Goal: Task Accomplishment & Management: Manage account settings

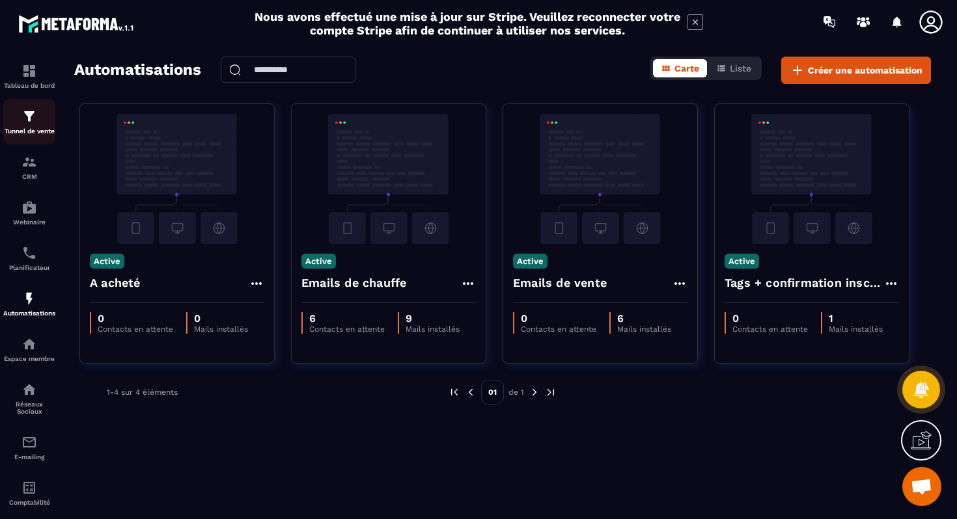
click at [34, 116] on img at bounding box center [29, 117] width 16 height 16
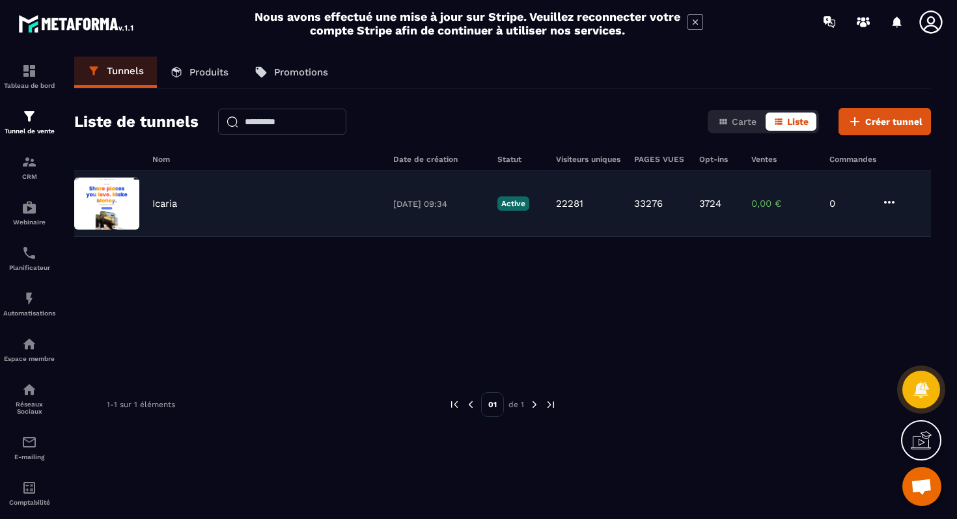
click at [180, 194] on div "Icaria [DATE] 09:34 Active 22281 33276 3724 0,00 € 0" at bounding box center [502, 204] width 856 height 66
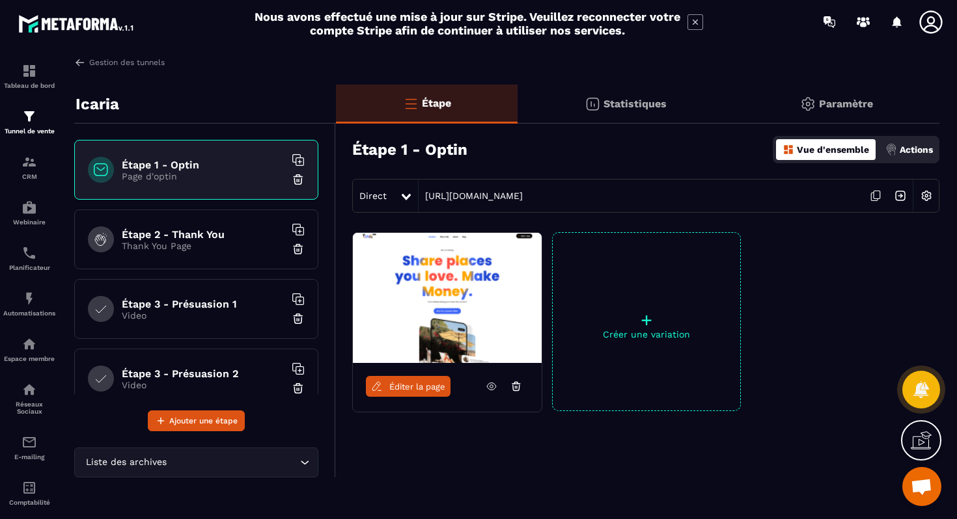
click at [490, 390] on icon at bounding box center [491, 386] width 9 height 7
click at [219, 220] on div "Étape 2 - Thank You Thank You Page" at bounding box center [196, 240] width 244 height 60
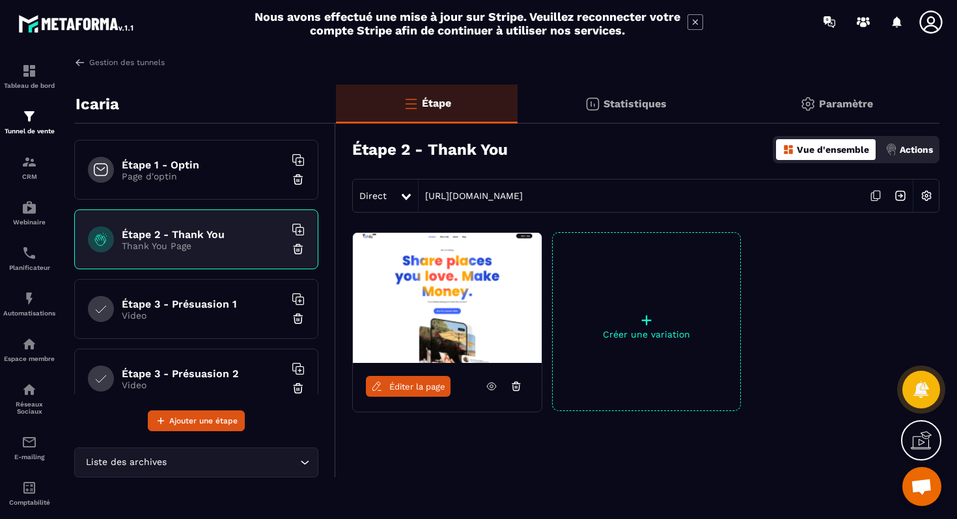
click at [489, 384] on icon at bounding box center [491, 386] width 9 height 7
click at [176, 167] on h6 "Étape 1 - Optin" at bounding box center [203, 165] width 163 height 12
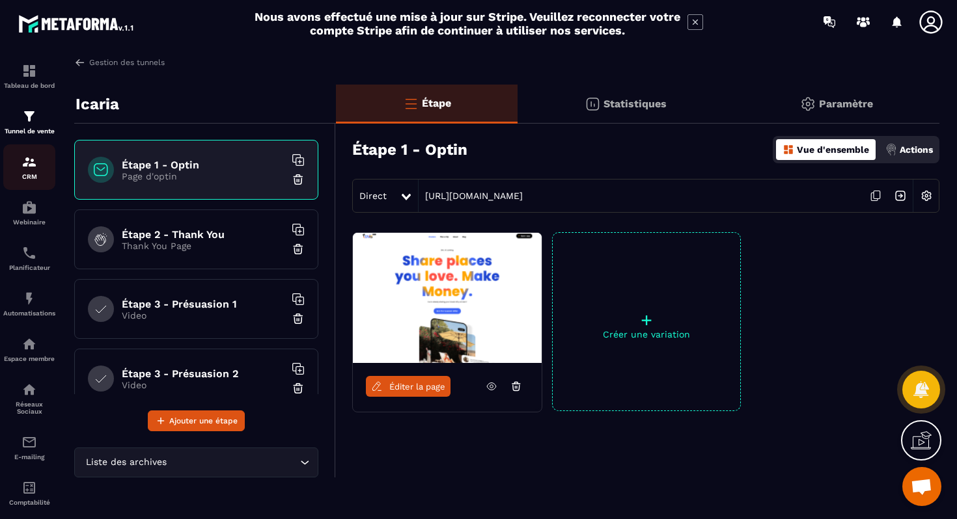
click at [32, 154] on link "CRM" at bounding box center [29, 167] width 52 height 46
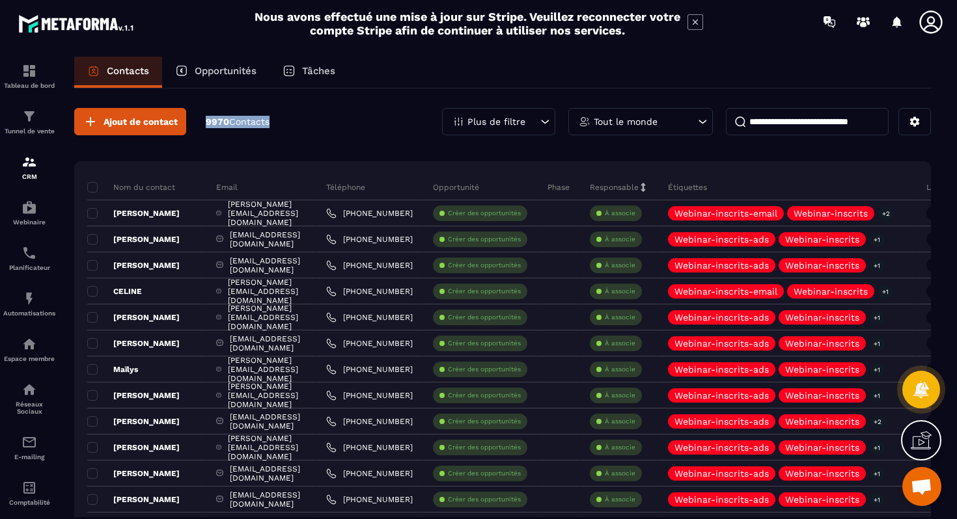
drag, startPoint x: 202, startPoint y: 126, endPoint x: 307, endPoint y: 125, distance: 104.8
click at [307, 125] on div "Ajout de contact 9970 Contacts Plus de filtre Tout le monde" at bounding box center [502, 121] width 856 height 27
click at [206, 121] on p "9970 Contacts" at bounding box center [238, 122] width 64 height 12
drag, startPoint x: 206, startPoint y: 121, endPoint x: 294, endPoint y: 121, distance: 87.8
click at [294, 121] on div "Ajout de contact 9970 Contacts Plus de filtre Tout le monde" at bounding box center [502, 121] width 856 height 27
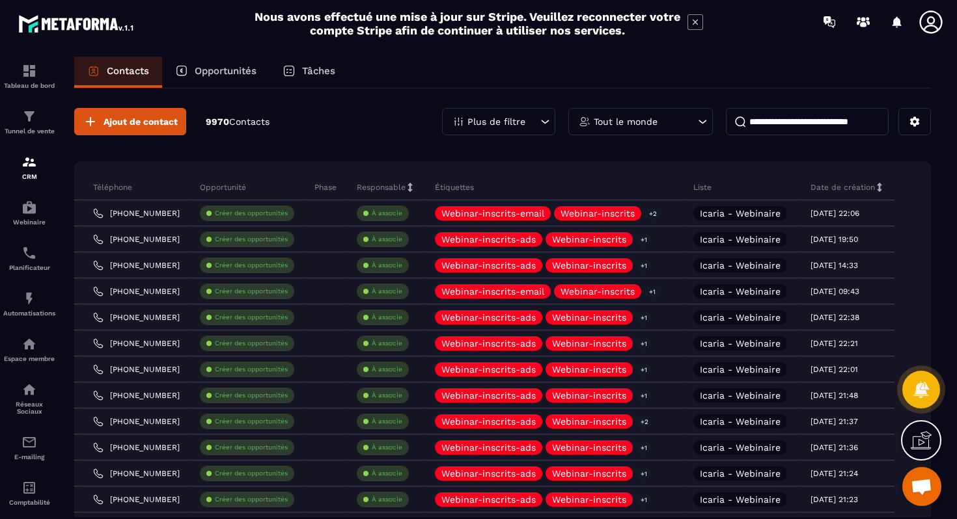
click at [303, 113] on div "Ajout de contact 9970 Contacts Plus de filtre Tout le monde" at bounding box center [502, 121] width 856 height 27
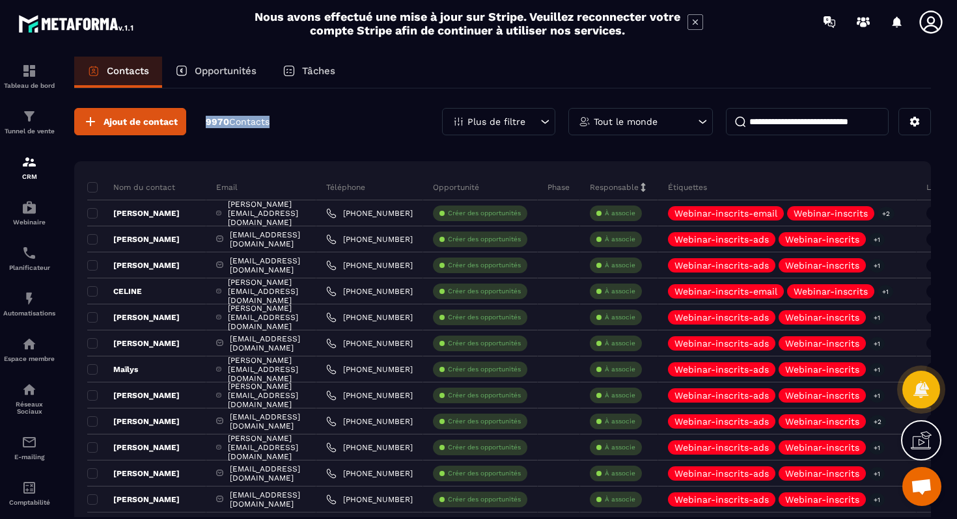
drag, startPoint x: 202, startPoint y: 123, endPoint x: 295, endPoint y: 122, distance: 93.7
click at [295, 122] on div "Ajout de contact 9970 Contacts Plus de filtre Tout le monde" at bounding box center [502, 121] width 856 height 27
click at [92, 190] on span at bounding box center [92, 187] width 10 height 10
click at [92, 191] on span at bounding box center [92, 187] width 10 height 10
click at [340, 130] on div "Ajout de contact 9970 Contacts Plus de filtre Tout le monde" at bounding box center [502, 121] width 856 height 27
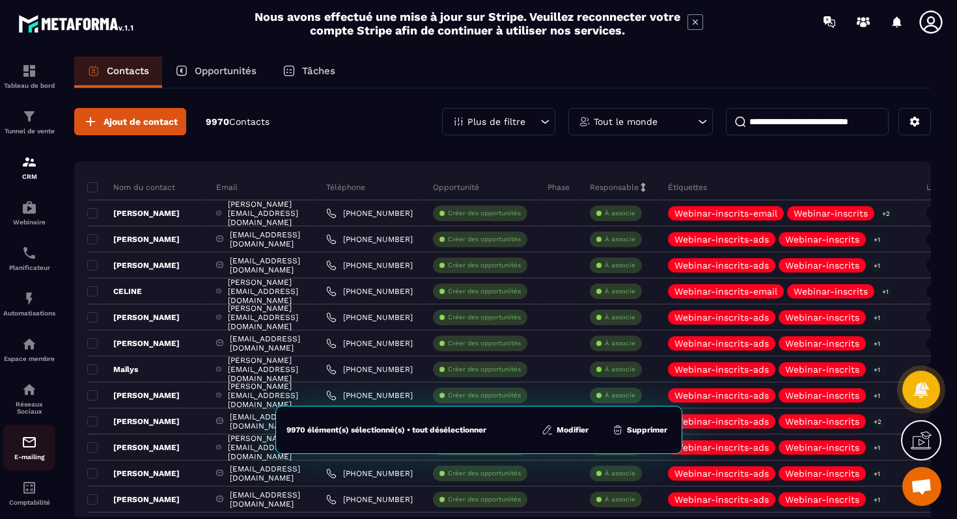
click at [26, 442] on img at bounding box center [29, 443] width 16 height 16
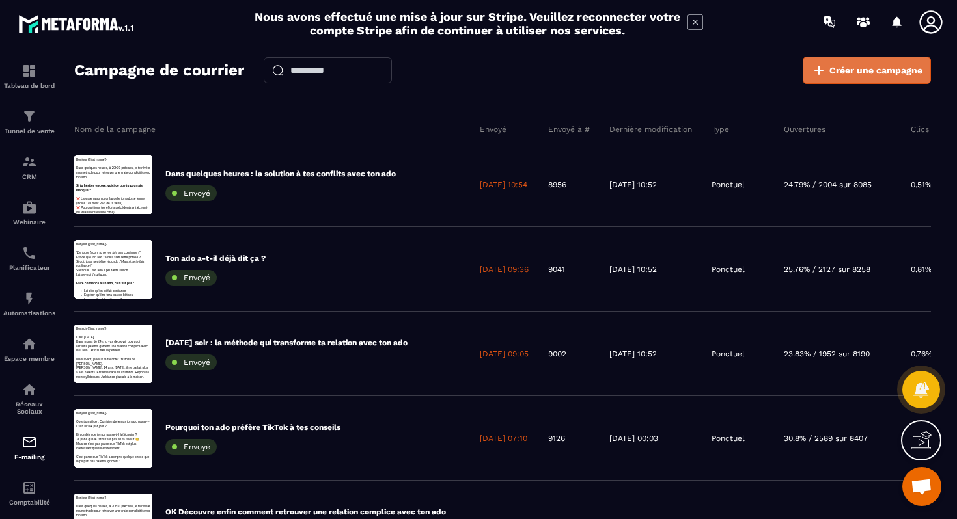
click at [836, 68] on span "Créer une campagne" at bounding box center [875, 70] width 93 height 13
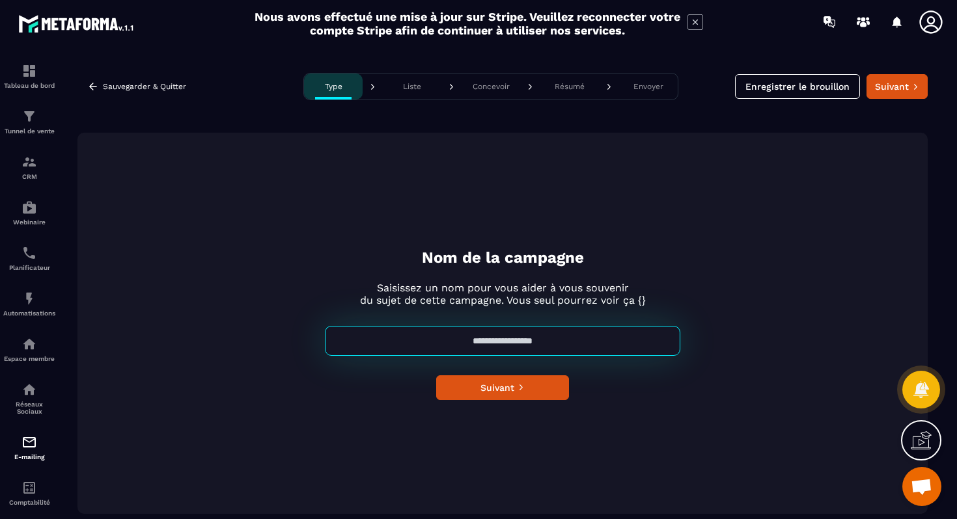
click at [487, 343] on input at bounding box center [502, 341] width 355 height 30
type input "*****"
click at [304, 74] on button "Type" at bounding box center [333, 87] width 59 height 26
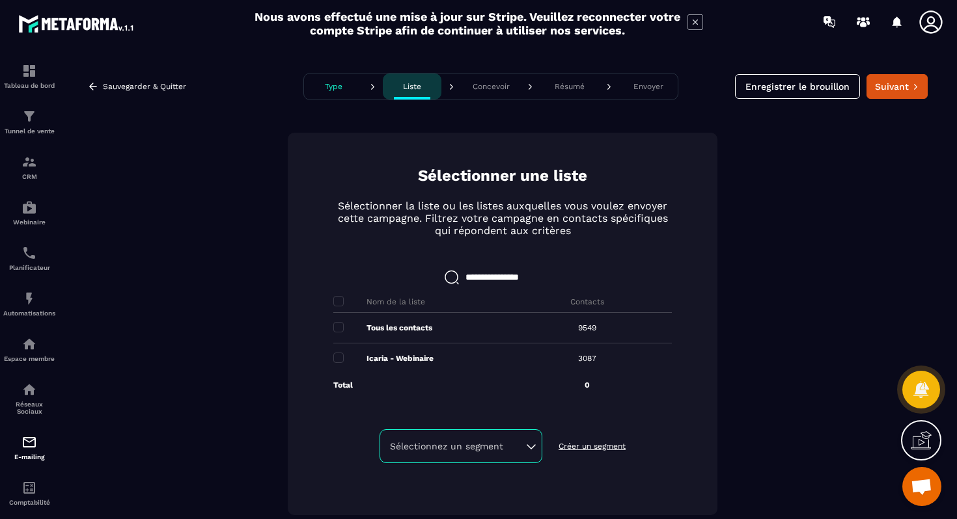
click at [399, 326] on p "Tous les contacts" at bounding box center [399, 328] width 66 height 10
click at [348, 329] on div "Tous les contacts" at bounding box center [417, 328] width 169 height 30
click at [341, 329] on span at bounding box center [338, 327] width 10 height 10
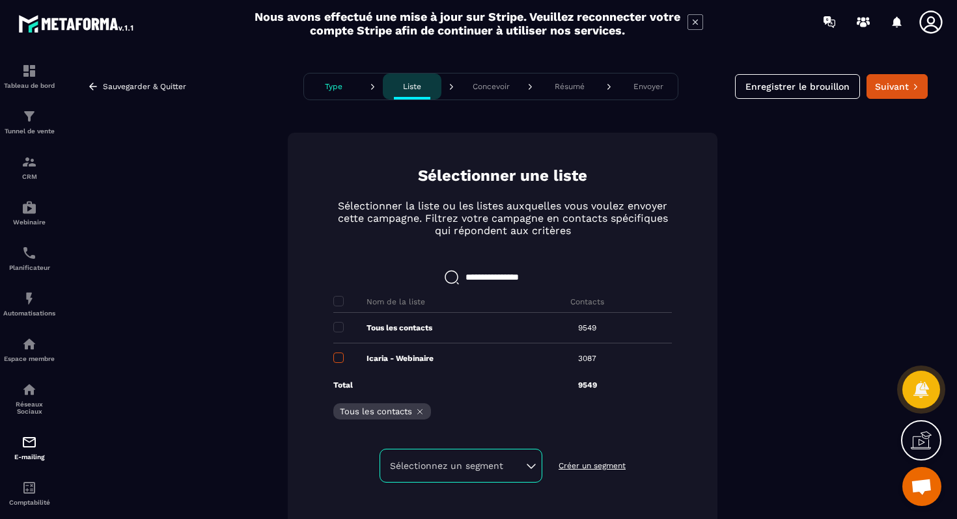
click at [337, 355] on span at bounding box center [338, 358] width 10 height 10
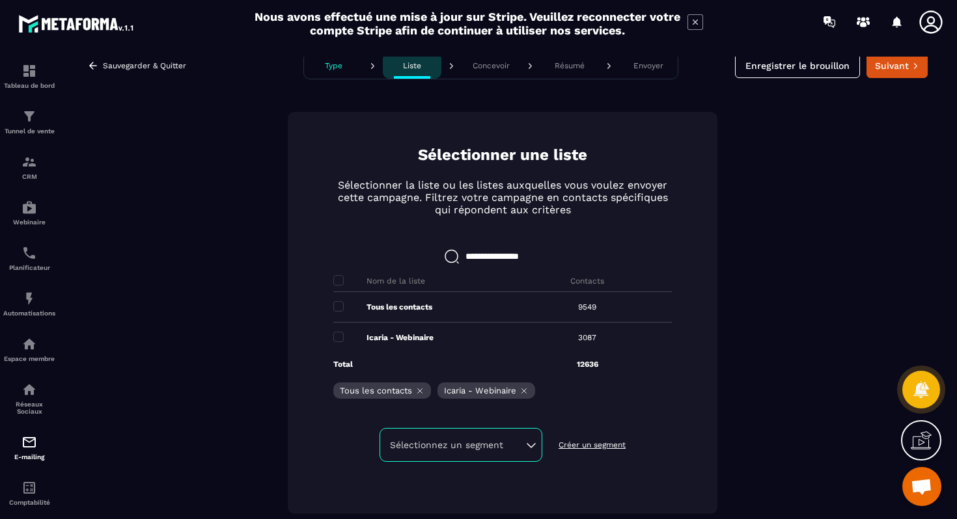
click at [528, 445] on div "Sélectionnez un segment" at bounding box center [461, 445] width 142 height 13
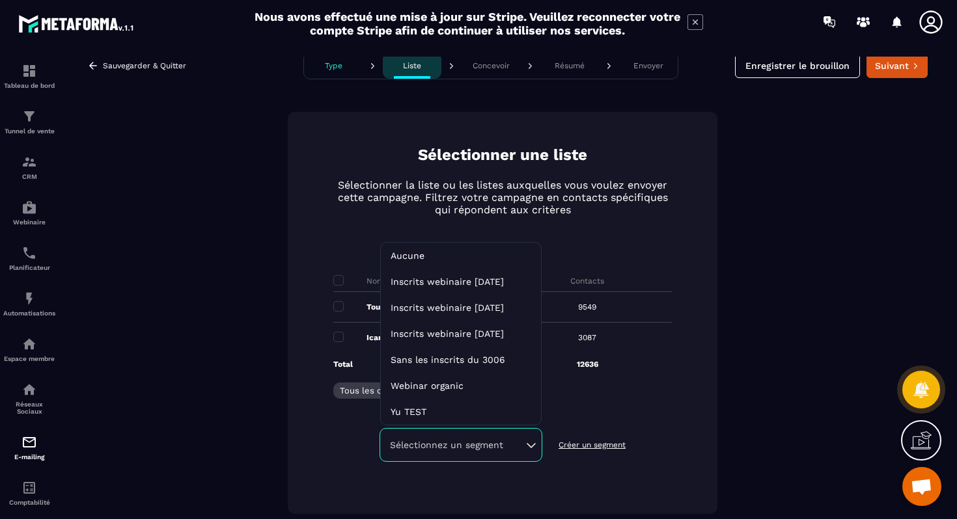
click at [543, 203] on p "Sélectionner la liste ou les listes auxquelles vous voulez envoyer cette campag…" at bounding box center [502, 197] width 346 height 37
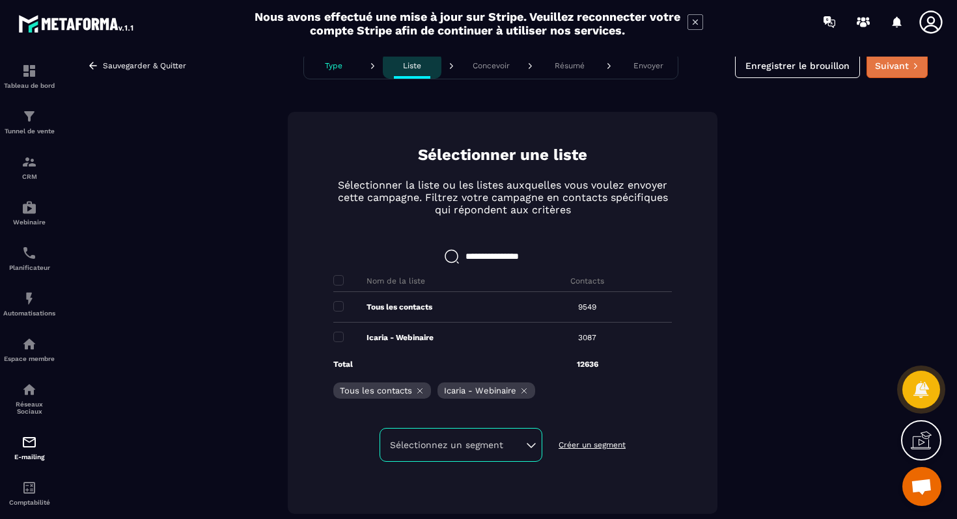
click at [899, 70] on button "Suivant" at bounding box center [896, 65] width 61 height 25
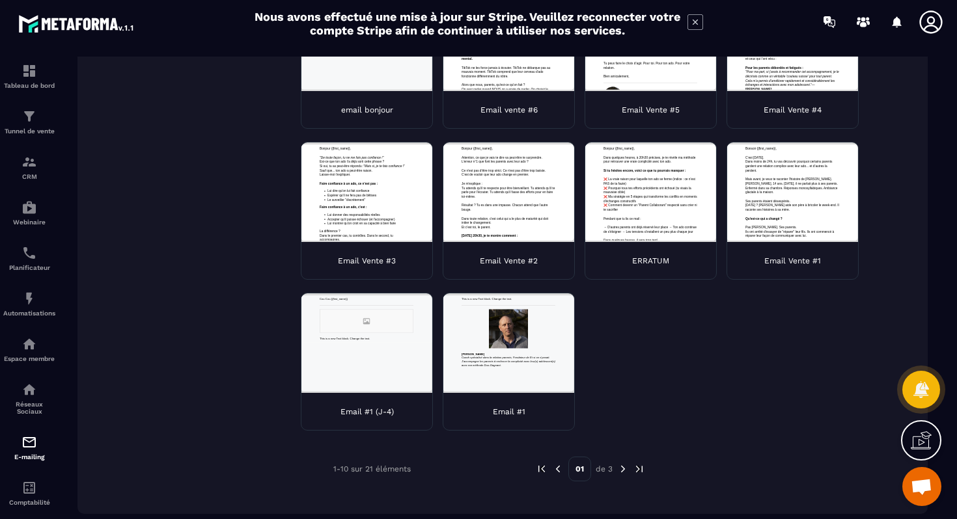
scroll to position [0, 0]
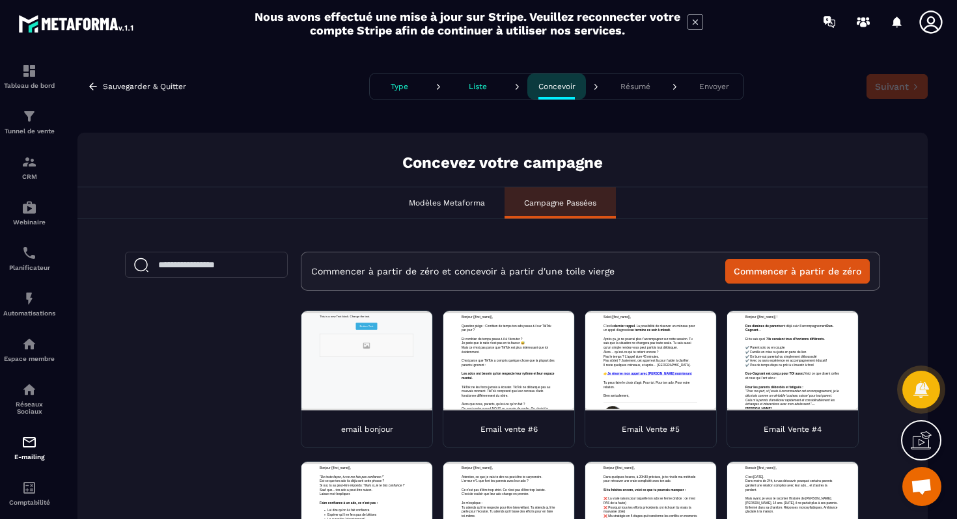
click at [623, 94] on button "Résumé" at bounding box center [635, 87] width 59 height 26
click at [636, 80] on button "Résumé" at bounding box center [635, 87] width 59 height 26
click at [797, 267] on button "Commencer à partir de zéro" at bounding box center [797, 271] width 144 height 25
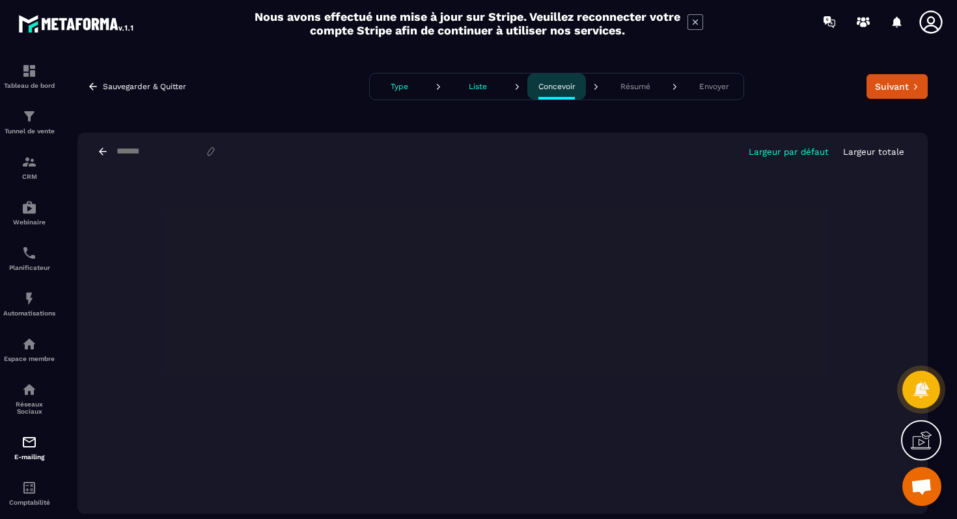
click at [640, 81] on button "Résumé" at bounding box center [635, 87] width 59 height 26
click at [390, 88] on p "Type" at bounding box center [399, 86] width 18 height 9
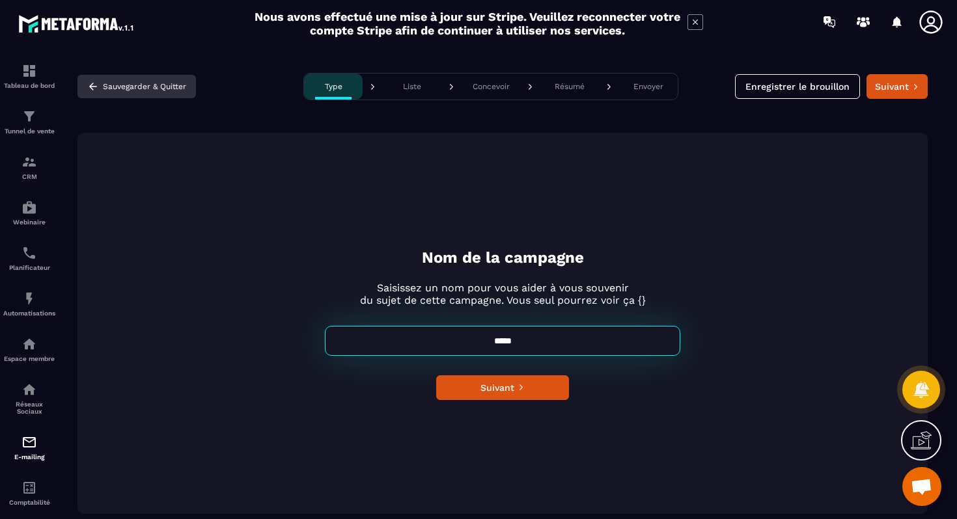
click at [155, 87] on button "Sauvegarder & Quitter" at bounding box center [136, 86] width 118 height 23
click at [103, 85] on button "Sauvegarder & Quitter" at bounding box center [136, 86] width 118 height 23
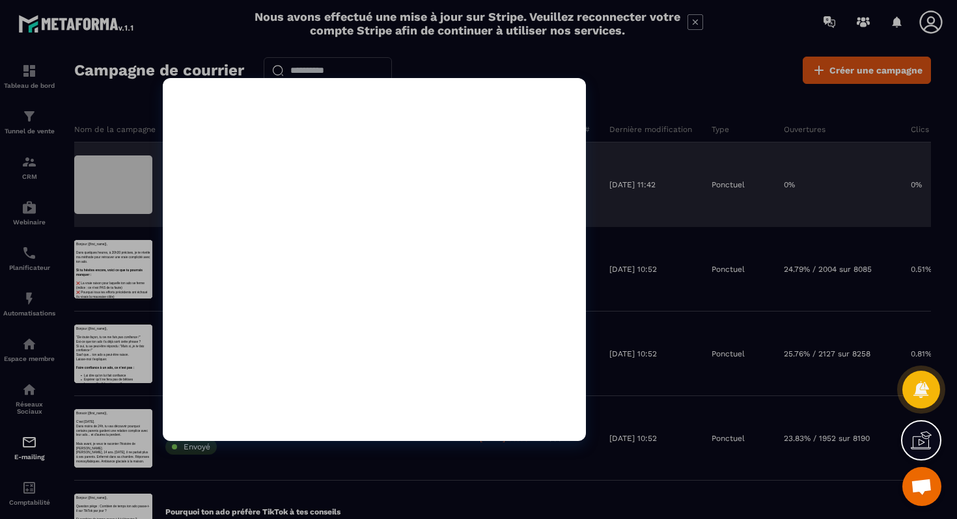
click at [139, 171] on div at bounding box center [113, 185] width 78 height 59
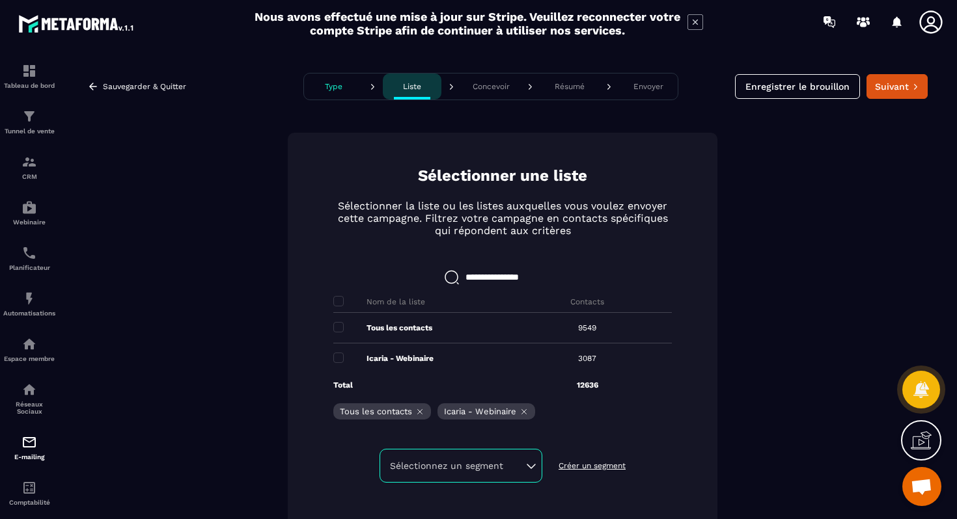
scroll to position [21, 0]
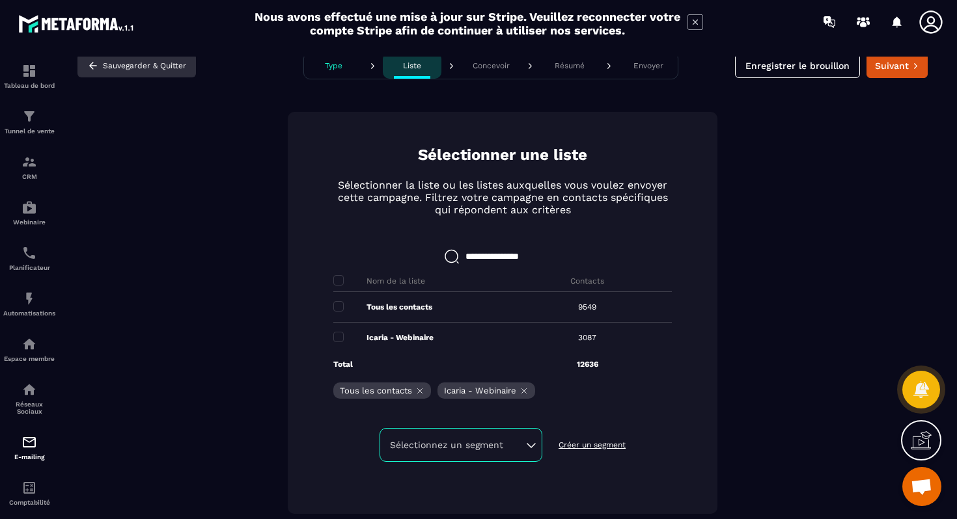
click at [163, 63] on button "Sauvegarder & Quitter" at bounding box center [136, 65] width 118 height 23
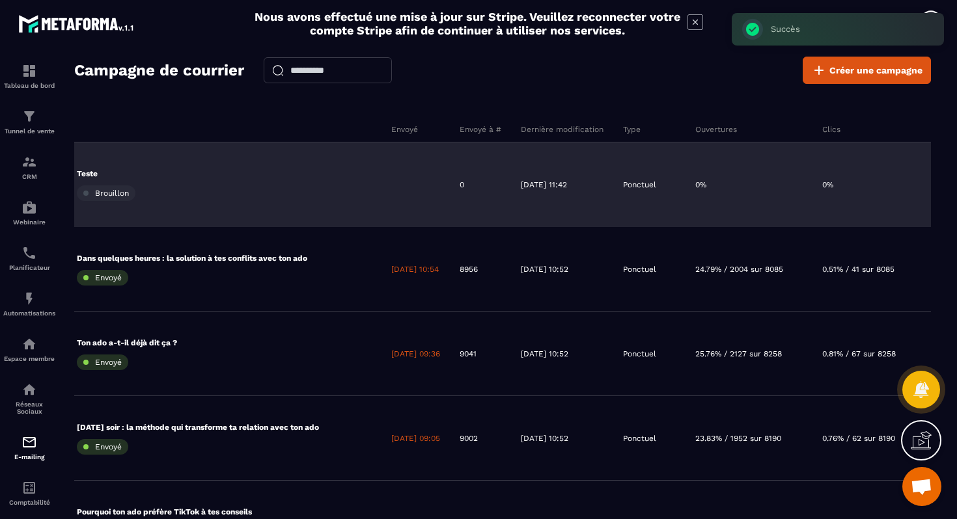
scroll to position [0, 294]
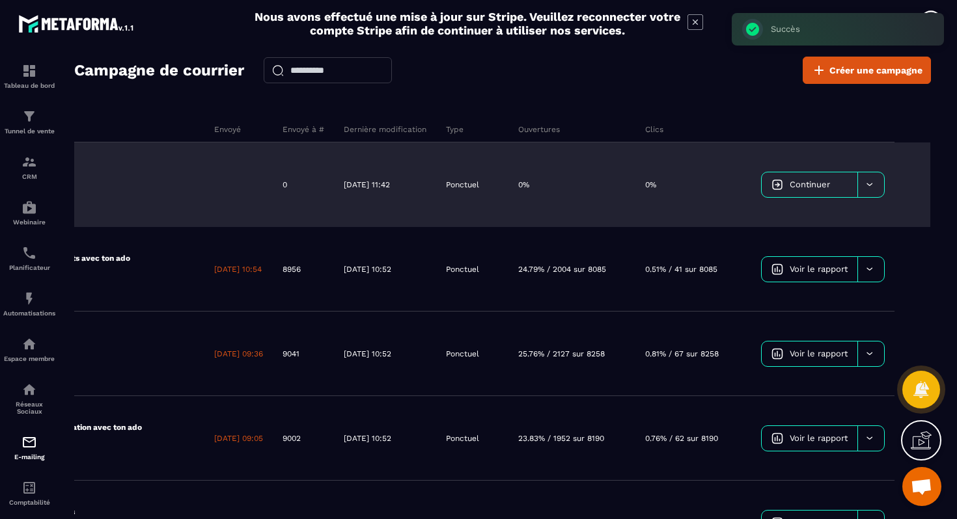
click at [873, 190] on div at bounding box center [870, 184] width 27 height 25
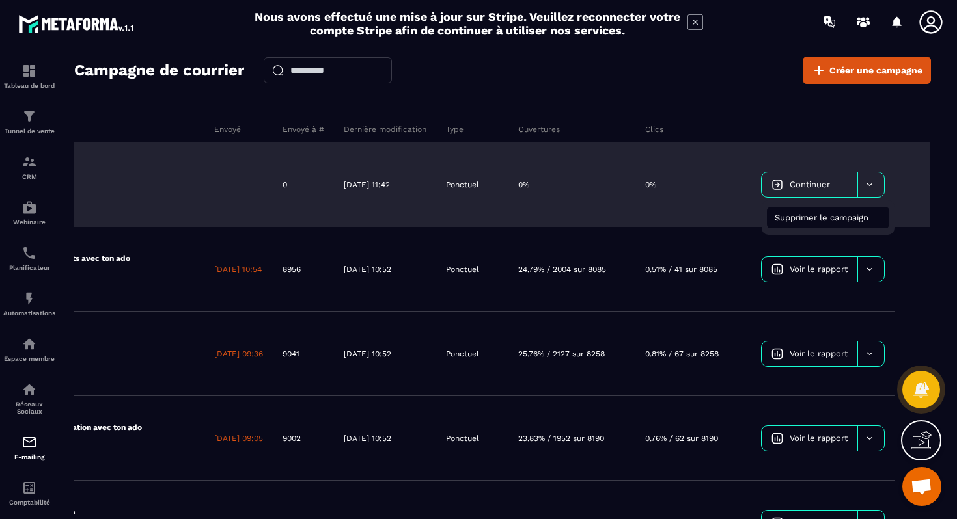
click at [849, 217] on span "Supprimer le campaign" at bounding box center [821, 218] width 94 height 10
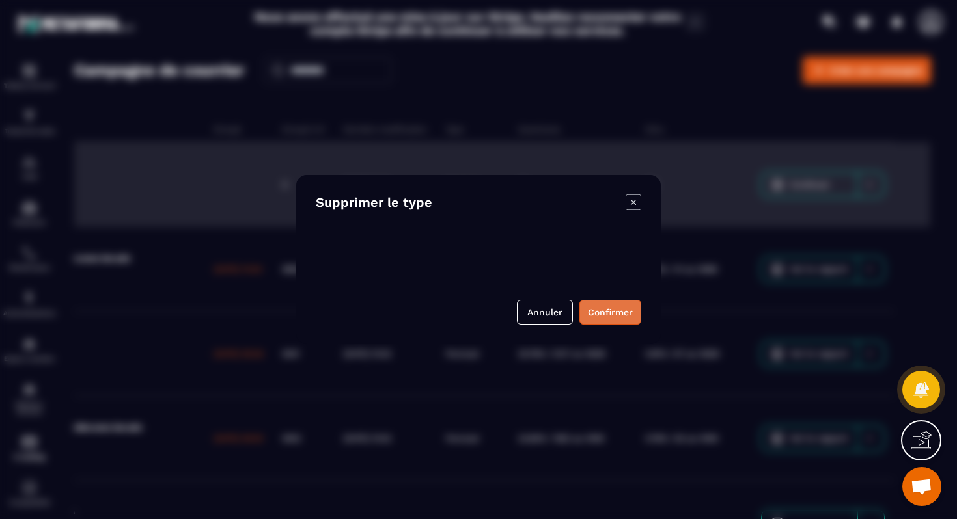
click at [621, 308] on button "Confirmer" at bounding box center [610, 312] width 62 height 25
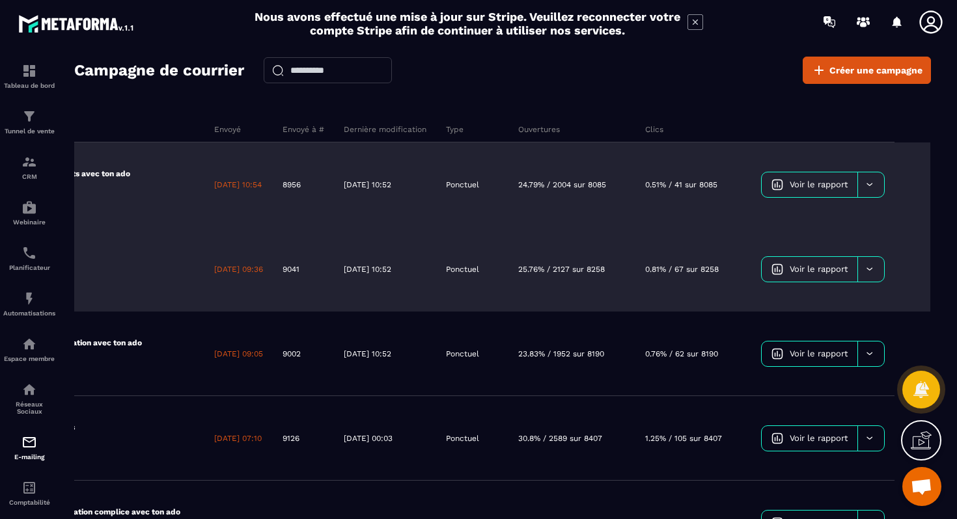
scroll to position [0, 0]
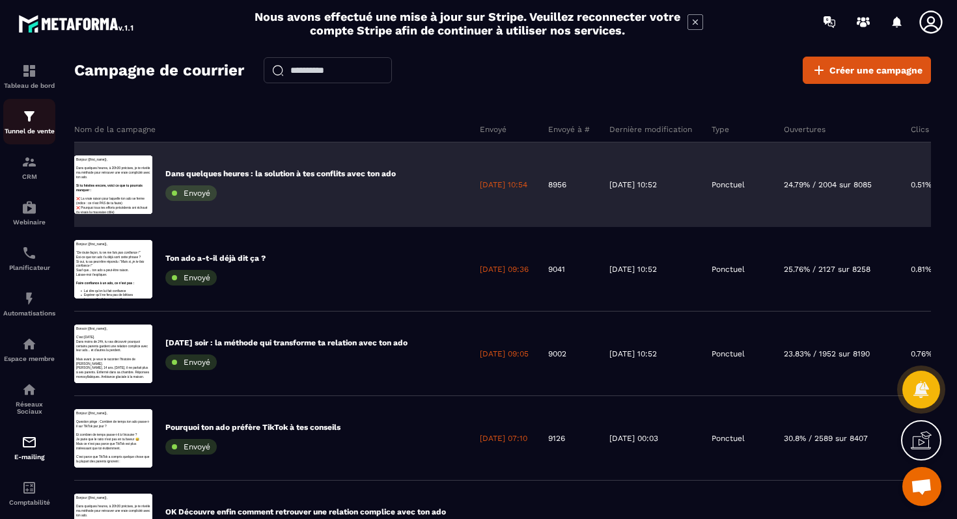
click at [37, 121] on div "Tunnel de vente" at bounding box center [29, 122] width 52 height 26
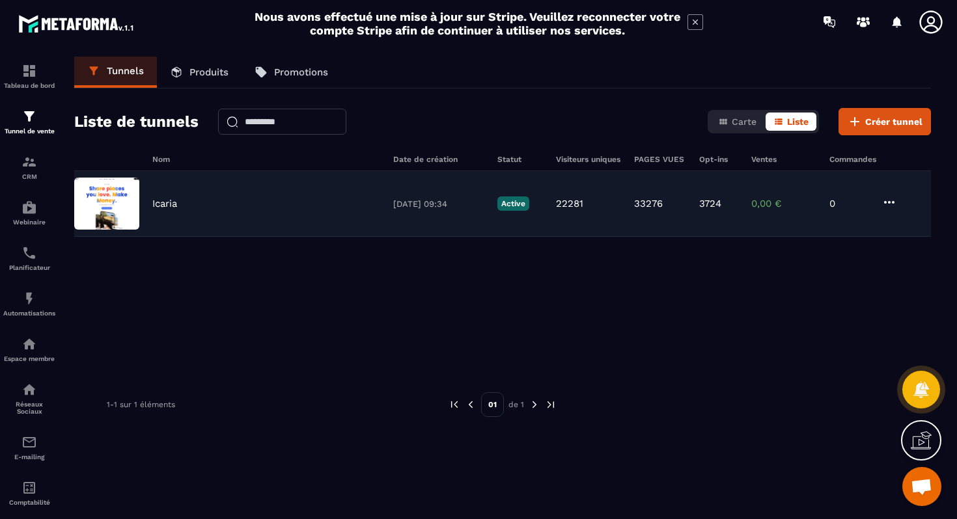
click at [164, 208] on p "Icaria" at bounding box center [164, 204] width 25 height 12
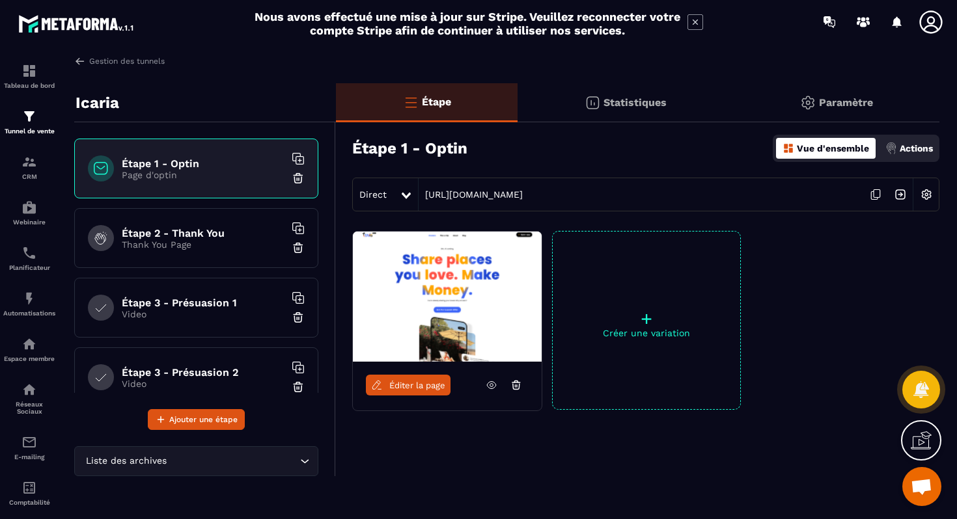
click at [196, 158] on h6 "Étape 1 - Optin" at bounding box center [203, 163] width 163 height 12
click at [849, 89] on div "Paramètre" at bounding box center [836, 102] width 206 height 39
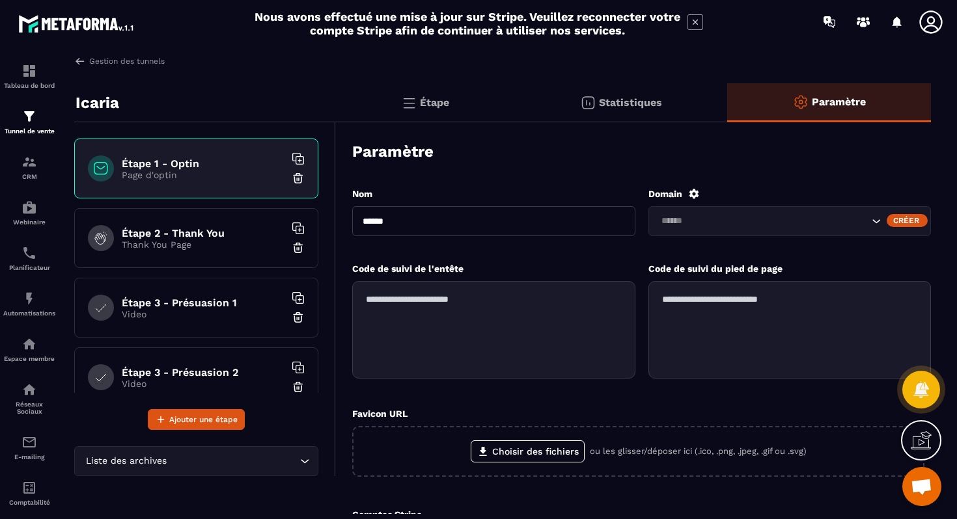
click at [846, 109] on div "Paramètre" at bounding box center [829, 102] width 204 height 39
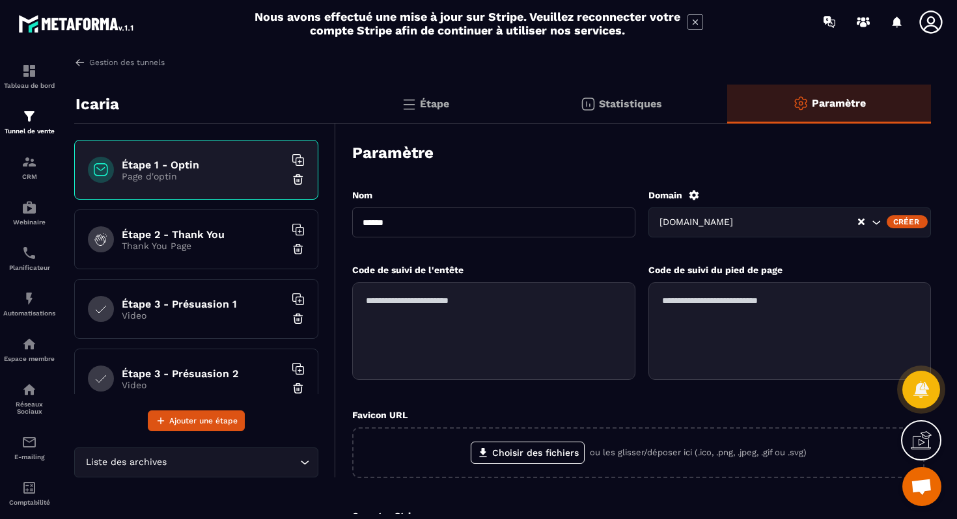
click at [645, 99] on p "Statistiques" at bounding box center [630, 104] width 63 height 12
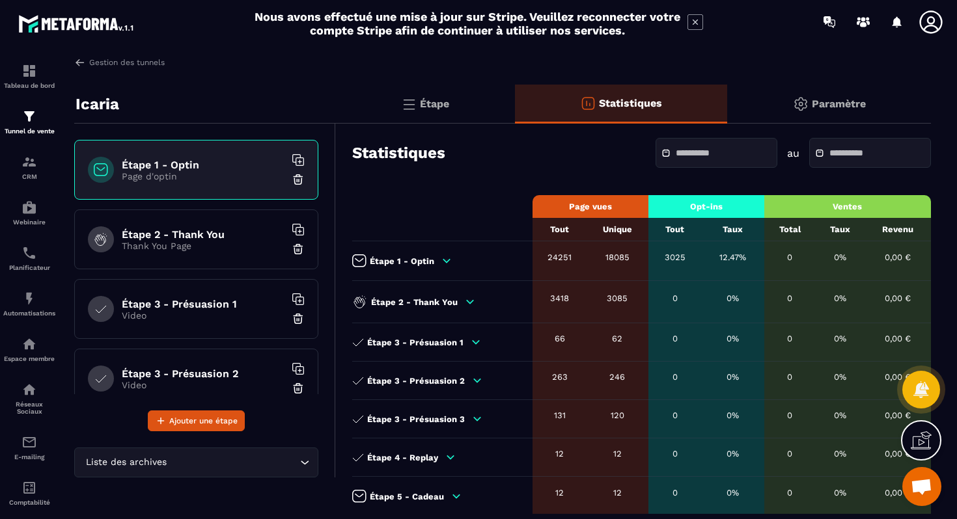
click at [515, 100] on div "Étape" at bounding box center [621, 104] width 213 height 39
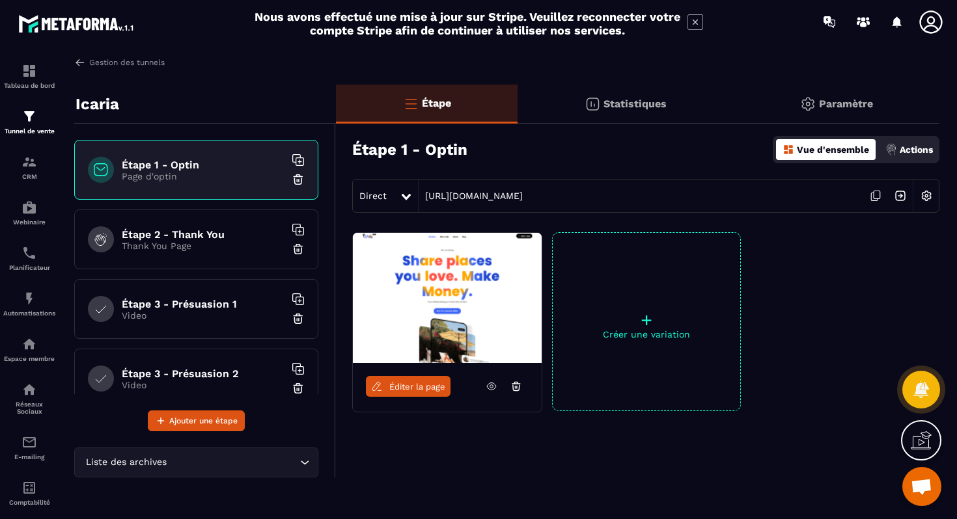
click at [843, 97] on div "Paramètre" at bounding box center [836, 104] width 206 height 39
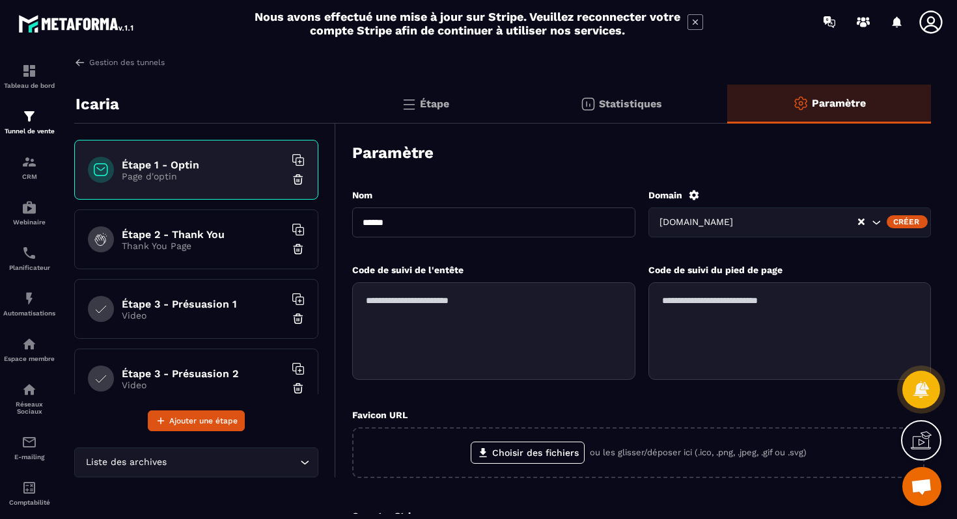
click at [937, 24] on icon at bounding box center [931, 22] width 26 height 26
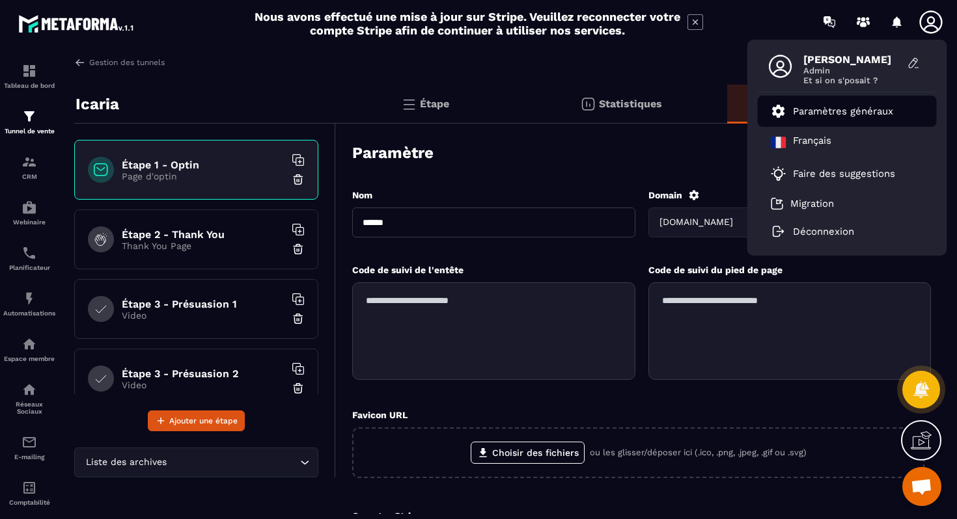
click at [824, 114] on p "Paramètres généraux" at bounding box center [843, 111] width 100 height 12
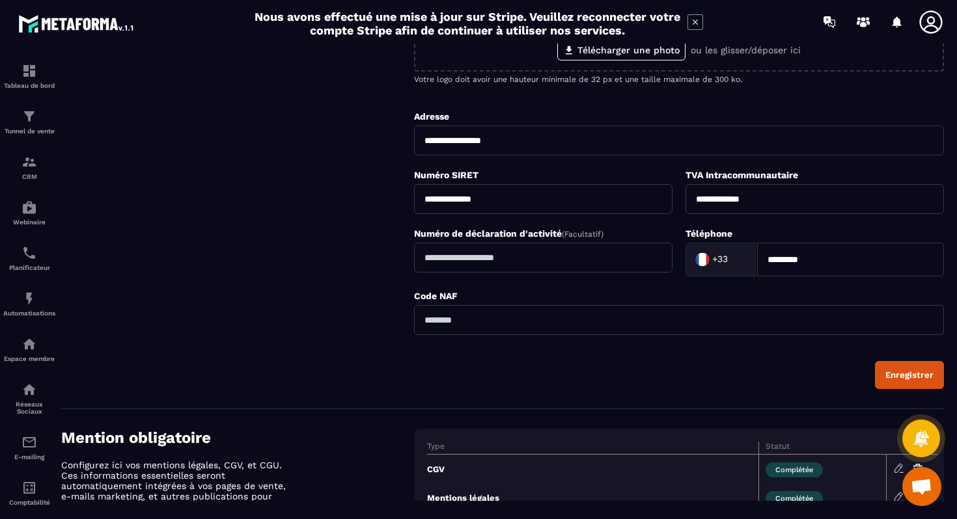
scroll to position [422, 0]
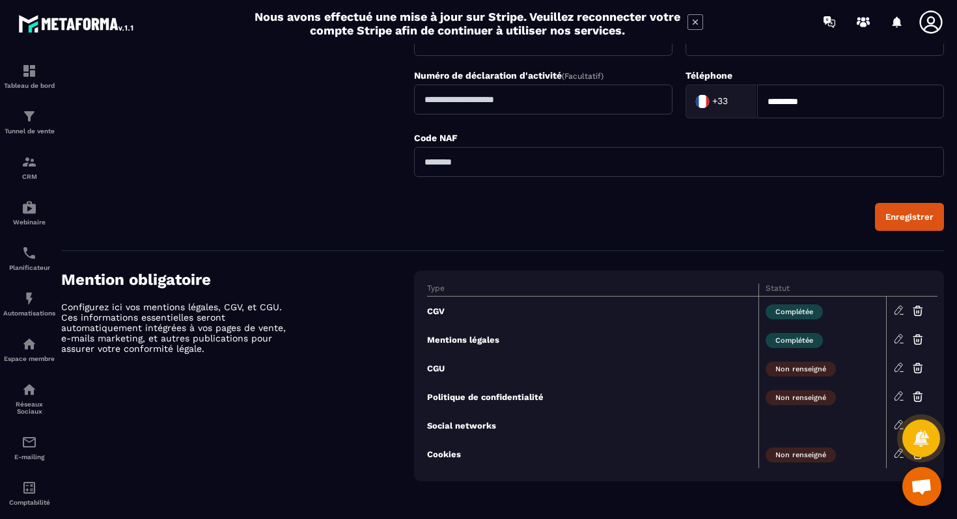
click at [457, 271] on div "Type Statut CGV Complétée Mentions légales Complétée CGU Non renseigné Politiqu…" at bounding box center [679, 376] width 530 height 211
click at [413, 279] on h4 "Mention obligatoire" at bounding box center [237, 280] width 353 height 18
click at [448, 279] on div "Type Statut CGV Complétée Mentions légales Complétée CGU Non renseigné Politiqu…" at bounding box center [679, 376] width 530 height 211
click at [446, 288] on th "Type" at bounding box center [592, 290] width 331 height 13
click at [896, 312] on icon at bounding box center [899, 311] width 12 height 12
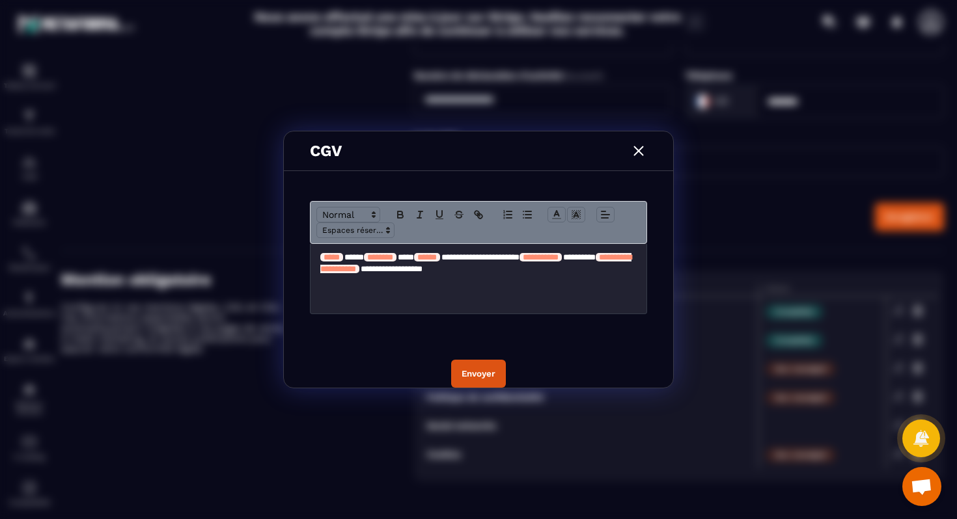
click at [340, 258] on span "*****" at bounding box center [331, 257] width 16 height 8
click at [369, 257] on p "**********" at bounding box center [478, 264] width 316 height 24
click at [493, 280] on div "**********" at bounding box center [478, 279] width 336 height 70
click at [631, 155] on img "Modal window" at bounding box center [638, 151] width 17 height 17
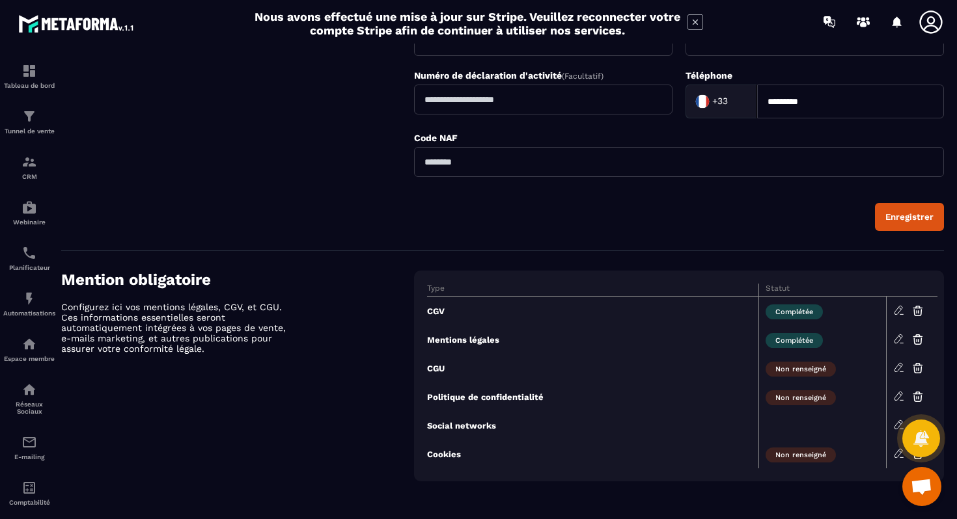
click at [897, 340] on icon at bounding box center [899, 339] width 12 height 12
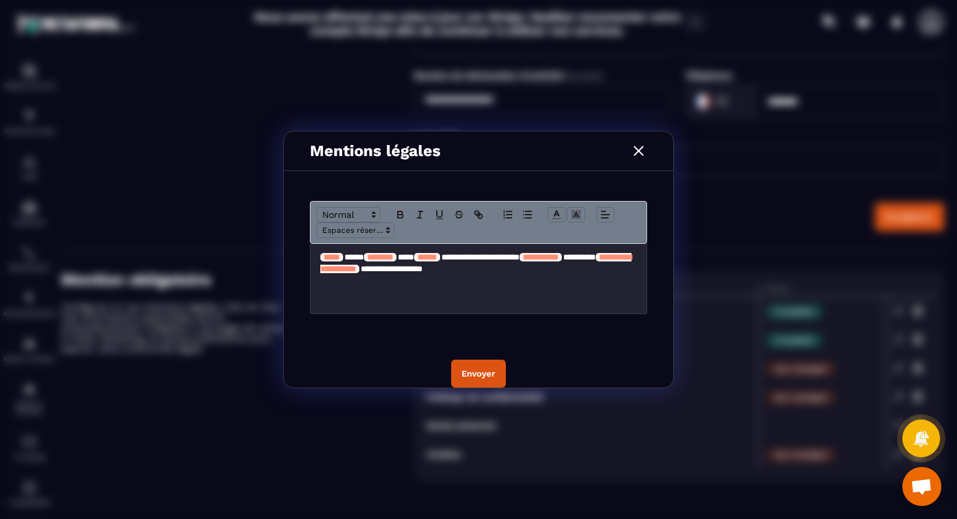
click at [640, 150] on img "Modal window" at bounding box center [638, 151] width 17 height 17
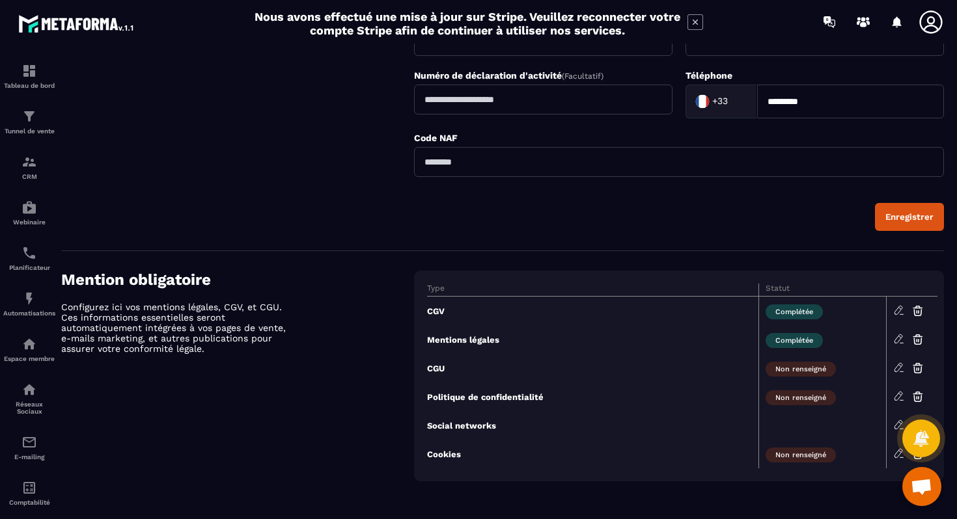
click at [895, 457] on icon at bounding box center [898, 453] width 8 height 8
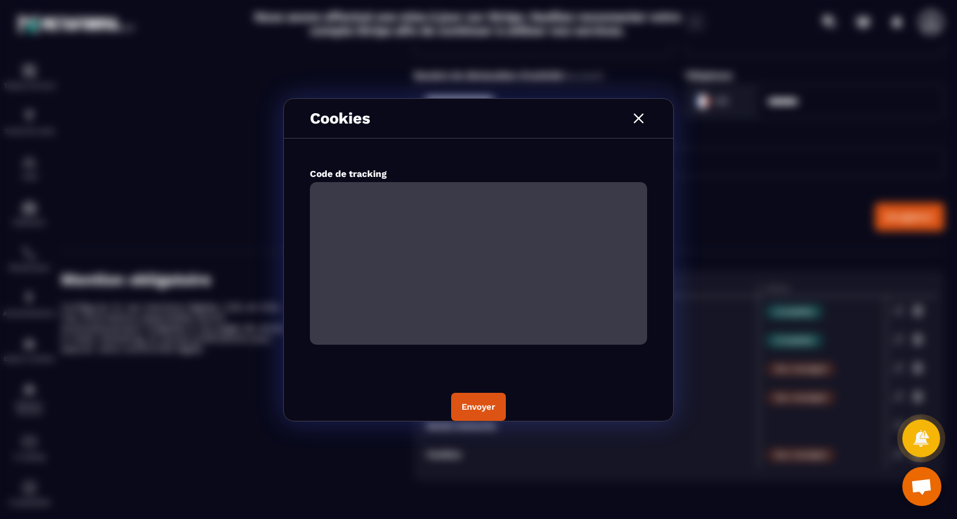
click at [645, 118] on img "Modal window" at bounding box center [638, 118] width 17 height 17
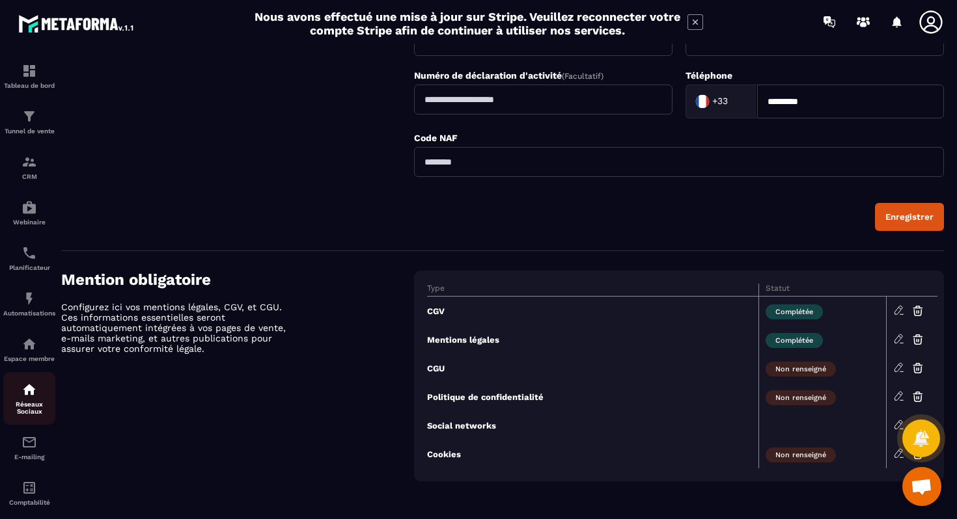
scroll to position [25, 0]
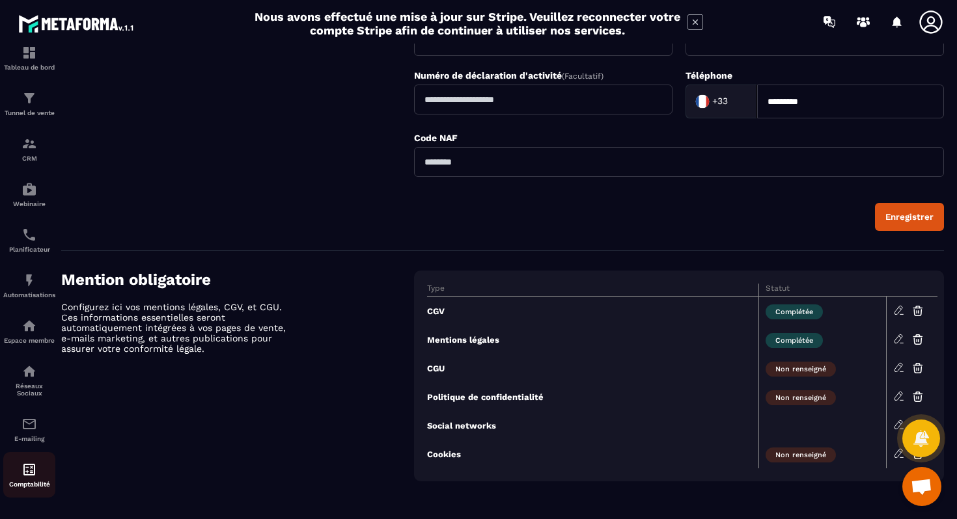
click at [24, 488] on link "Comptabilité" at bounding box center [29, 475] width 52 height 46
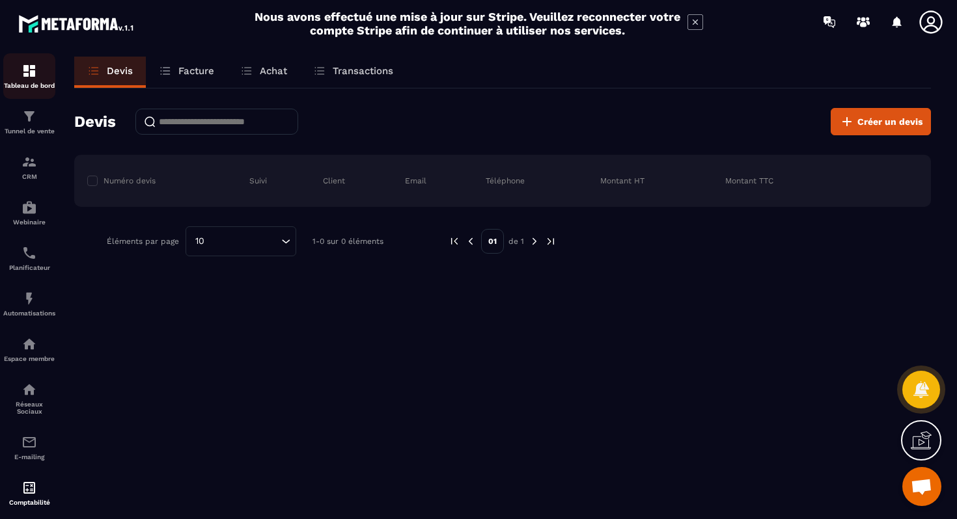
click at [25, 72] on img at bounding box center [29, 71] width 16 height 16
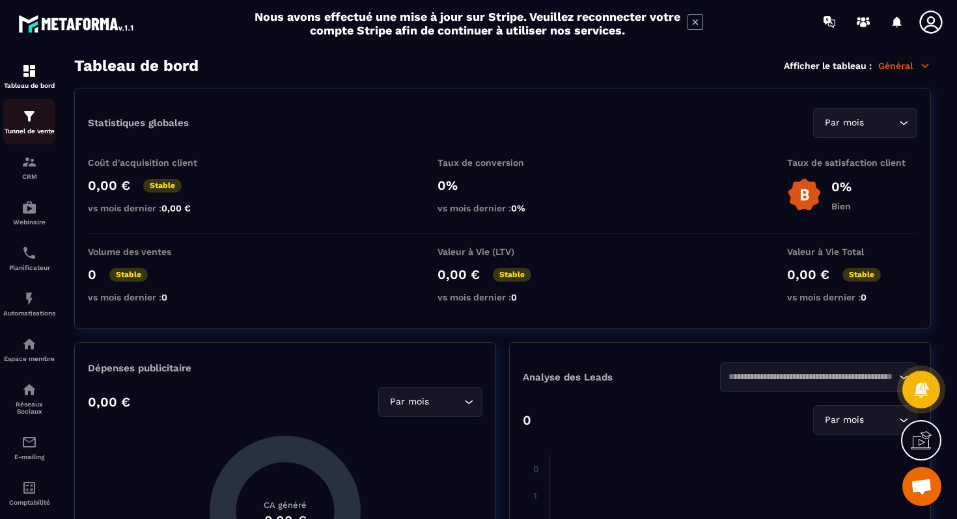
click at [27, 116] on img at bounding box center [29, 117] width 16 height 16
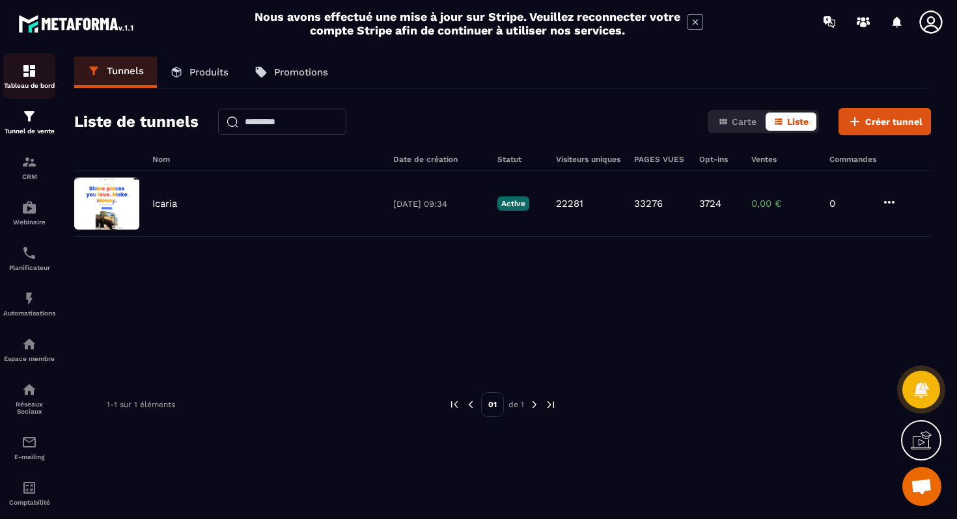
click at [29, 70] on img at bounding box center [29, 71] width 16 height 16
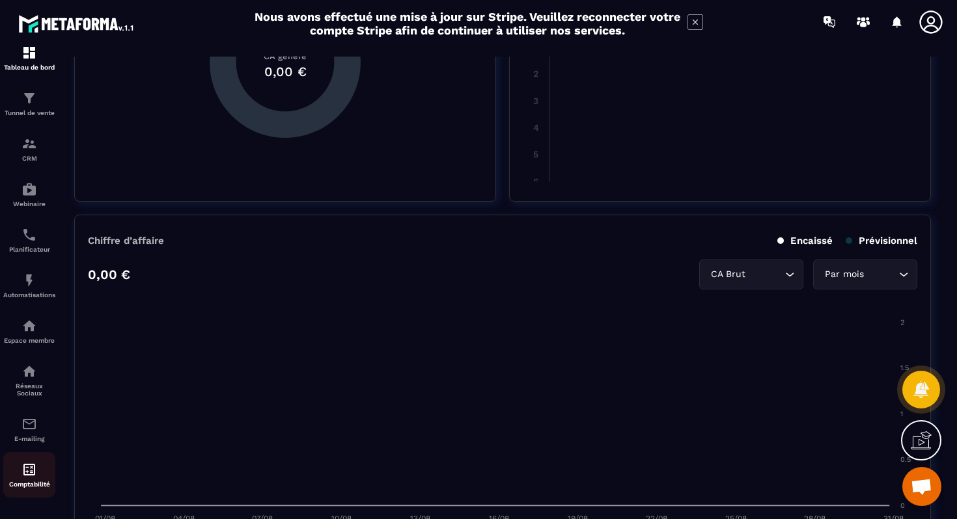
click at [28, 469] on img at bounding box center [29, 470] width 16 height 16
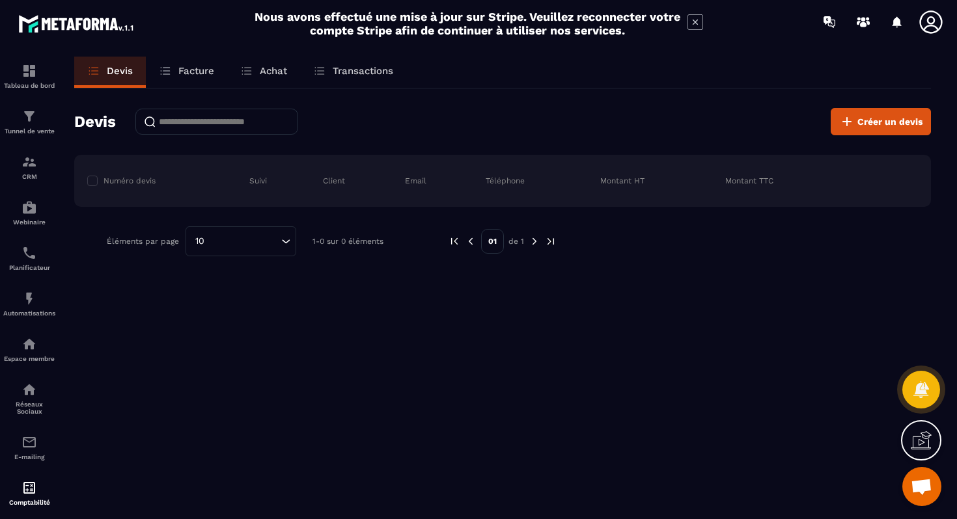
drag, startPoint x: 310, startPoint y: 68, endPoint x: 327, endPoint y: 68, distance: 16.9
click at [310, 68] on div "Transactions" at bounding box center [353, 72] width 106 height 31
click at [338, 69] on p "Transactions" at bounding box center [363, 71] width 61 height 12
click at [341, 71] on p "Transactions" at bounding box center [363, 71] width 61 height 12
click at [361, 79] on div "Transactions" at bounding box center [353, 72] width 106 height 31
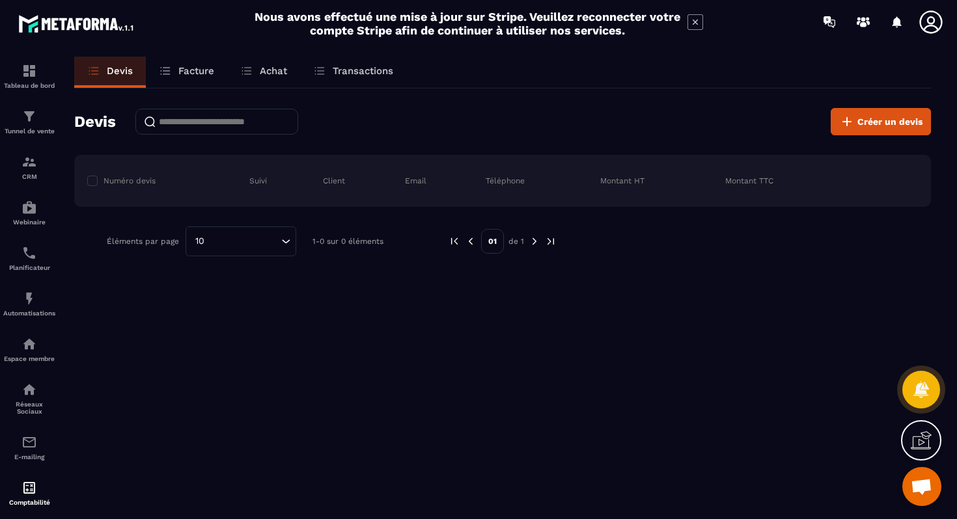
click at [342, 71] on p "Transactions" at bounding box center [363, 71] width 61 height 12
